Goal: Task Accomplishment & Management: Complete application form

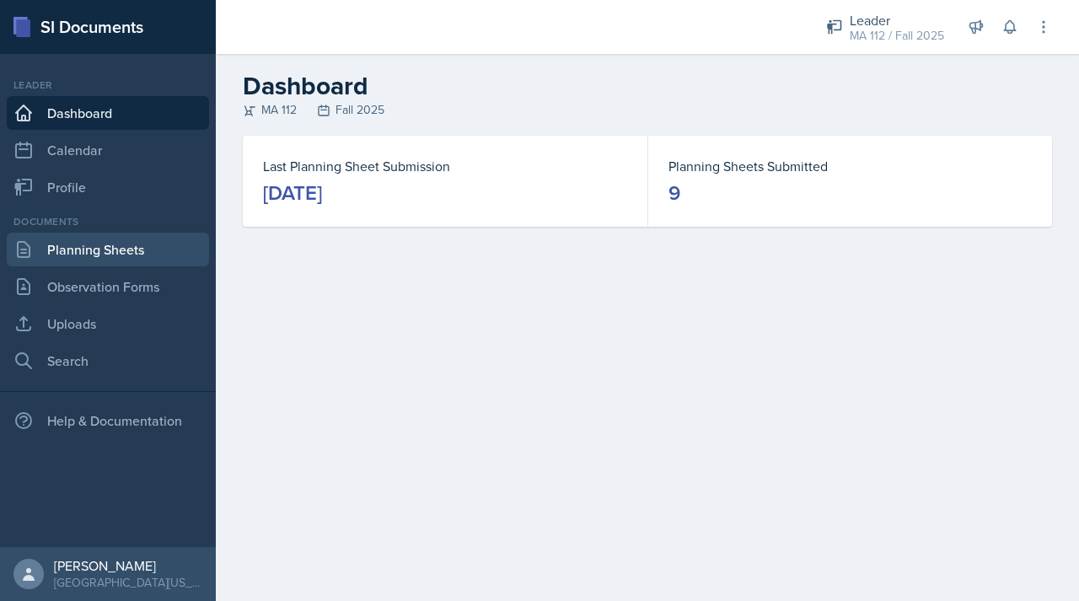
click at [111, 257] on link "Planning Sheets" at bounding box center [108, 250] width 202 height 34
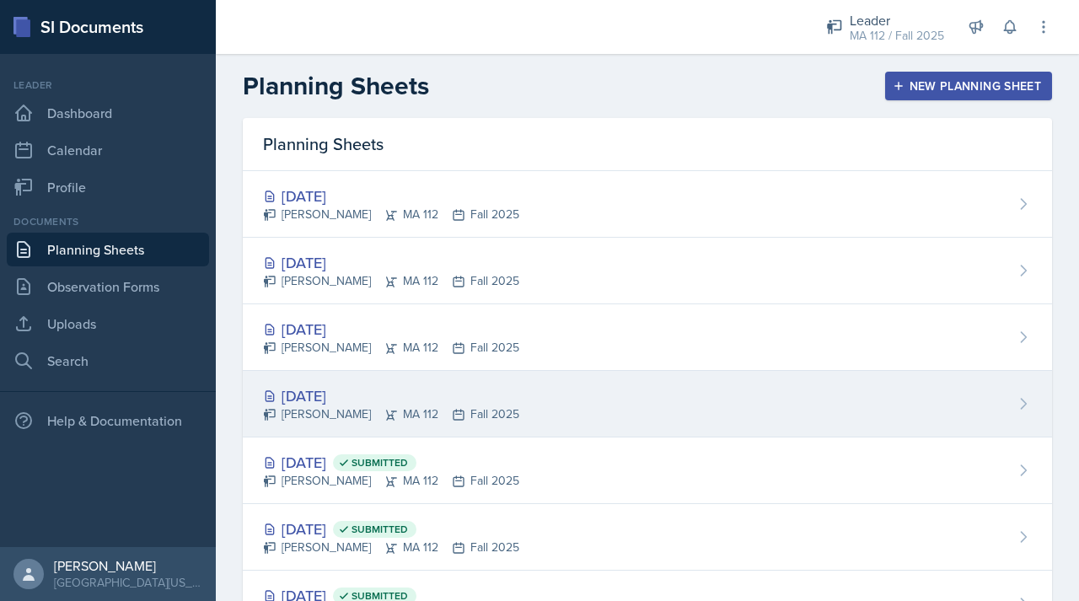
click at [335, 394] on div "[DATE]" at bounding box center [391, 396] width 256 height 23
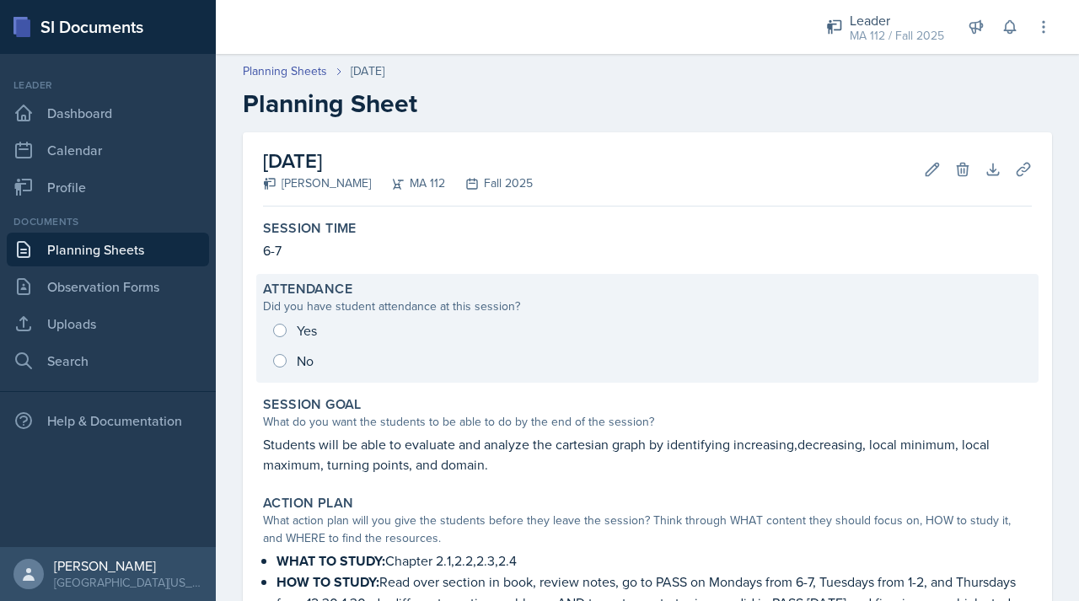
click at [299, 336] on div "Yes No" at bounding box center [647, 345] width 769 height 61
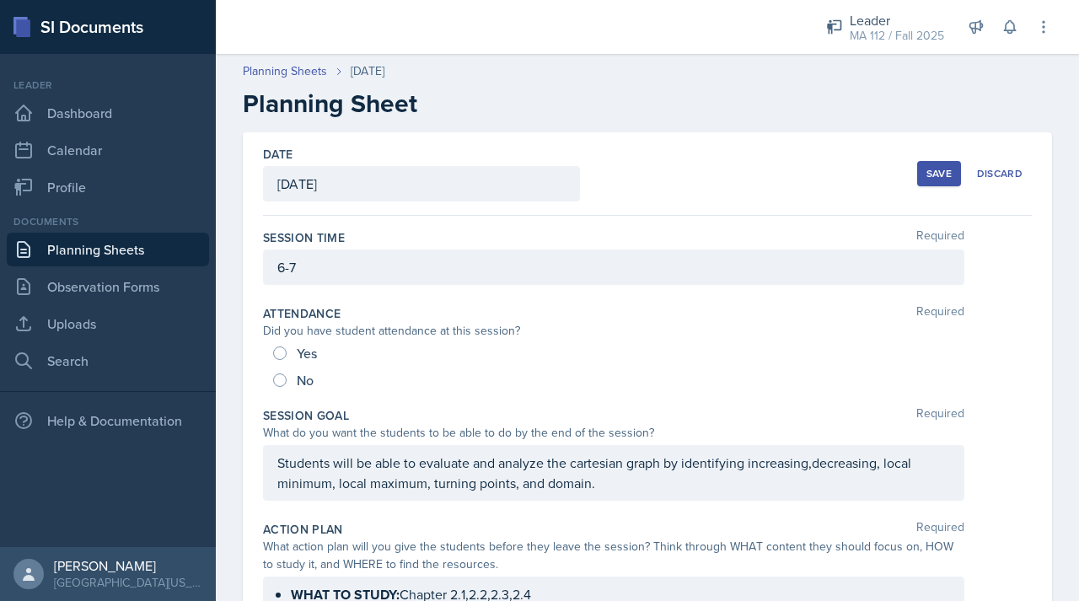
click at [308, 266] on div "6-7" at bounding box center [614, 267] width 702 height 35
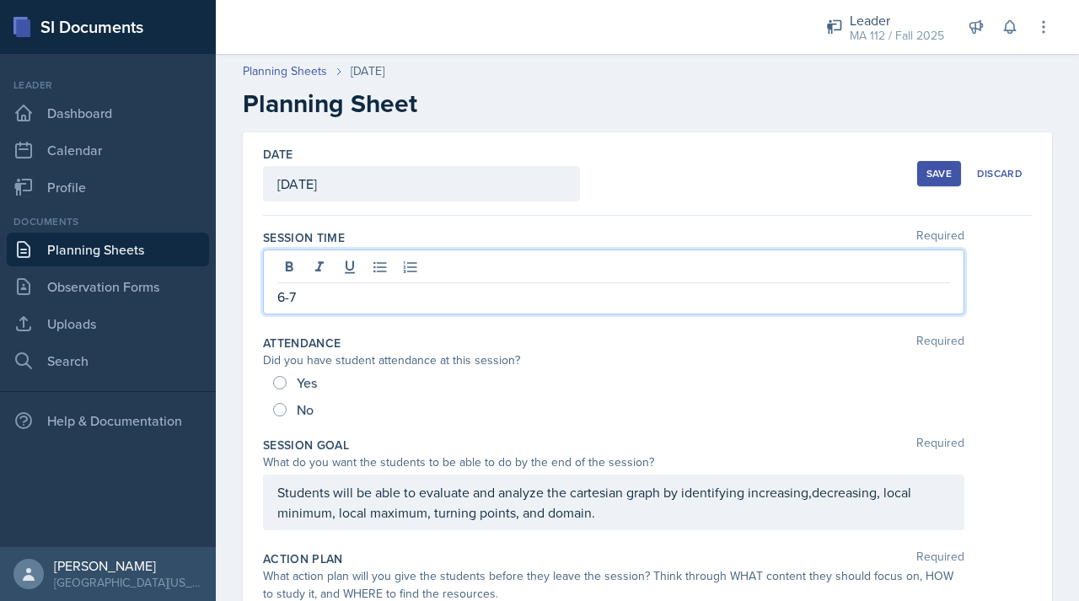
click at [322, 295] on p "6-7" at bounding box center [613, 297] width 673 height 20
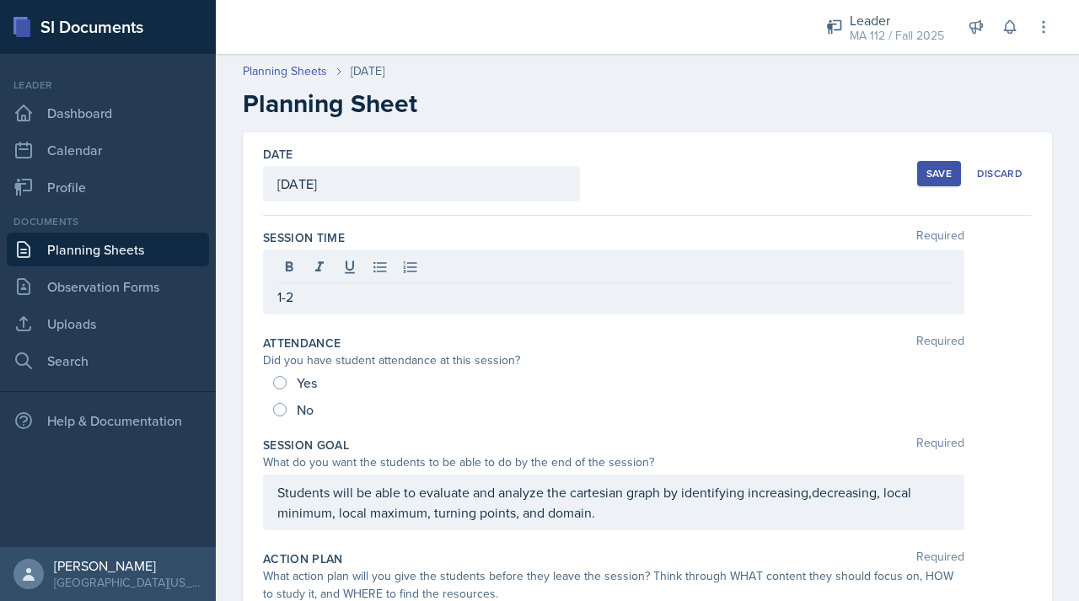
click at [309, 381] on span "Yes" at bounding box center [307, 382] width 20 height 17
click at [287, 381] on input "Yes" at bounding box center [279, 382] width 13 height 13
radio input "true"
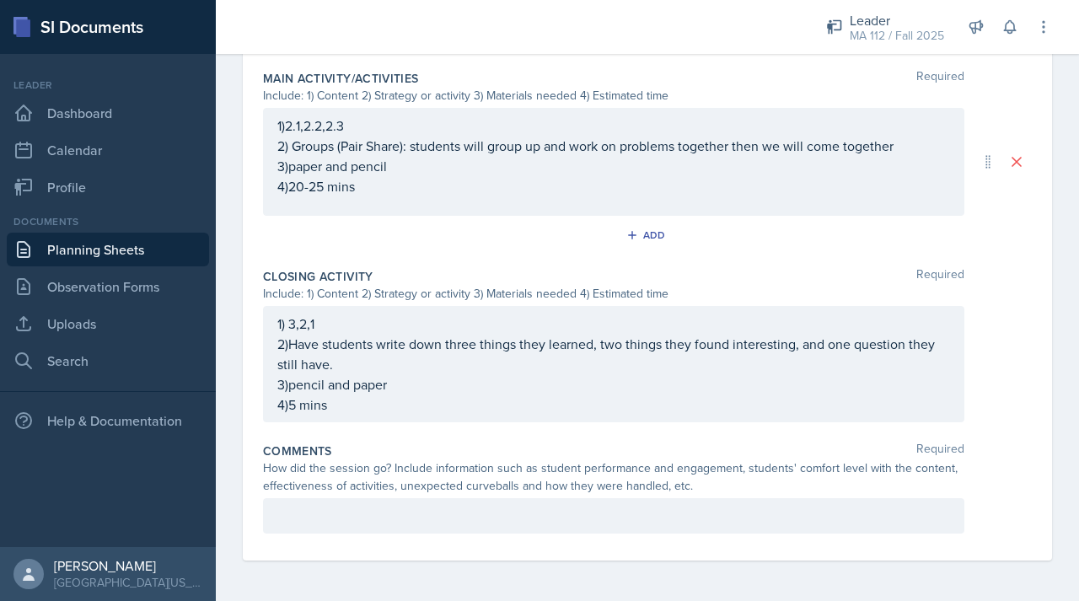
scroll to position [921, 0]
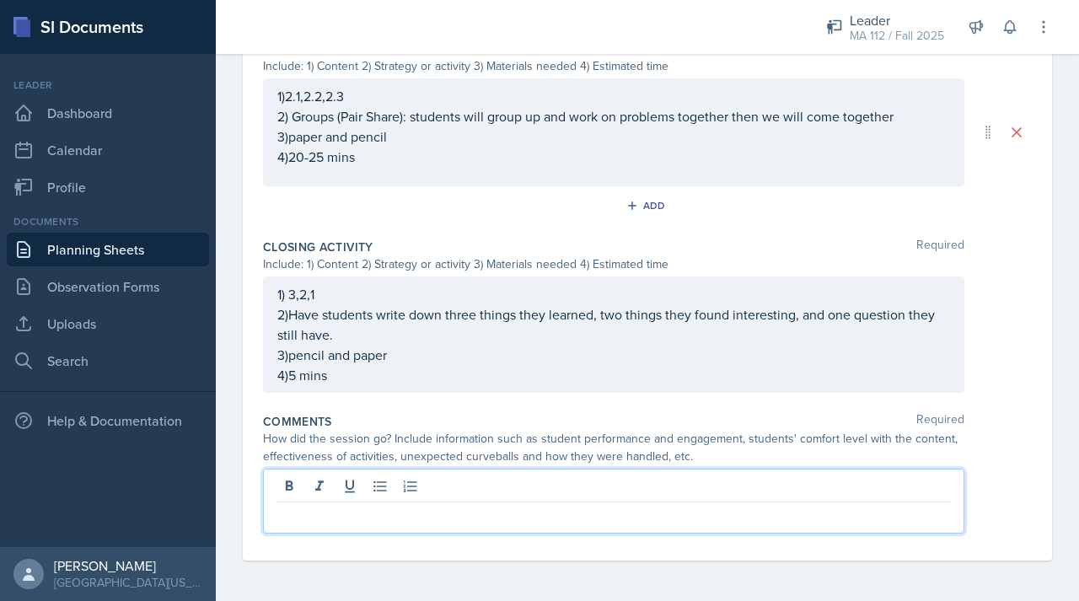
click at [336, 512] on p at bounding box center [613, 516] width 673 height 20
